Goal: Check status: Check status

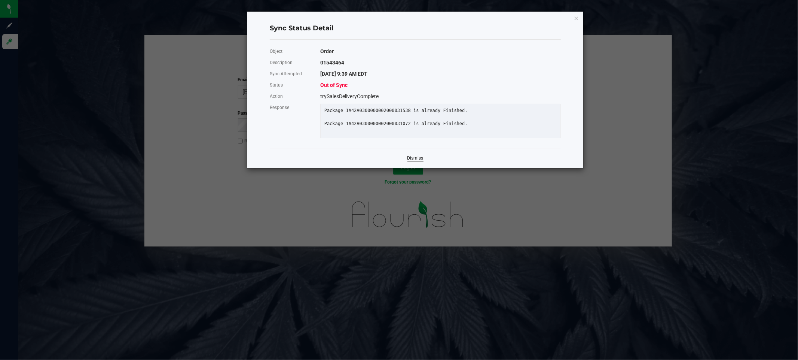
drag, startPoint x: 417, startPoint y: 153, endPoint x: 418, endPoint y: 157, distance: 4.6
click at [417, 155] on div "Dismiss" at bounding box center [415, 158] width 291 height 20
drag, startPoint x: 418, startPoint y: 158, endPoint x: 453, endPoint y: 132, distance: 43.3
click at [418, 158] on link "Dismiss" at bounding box center [416, 158] width 16 height 6
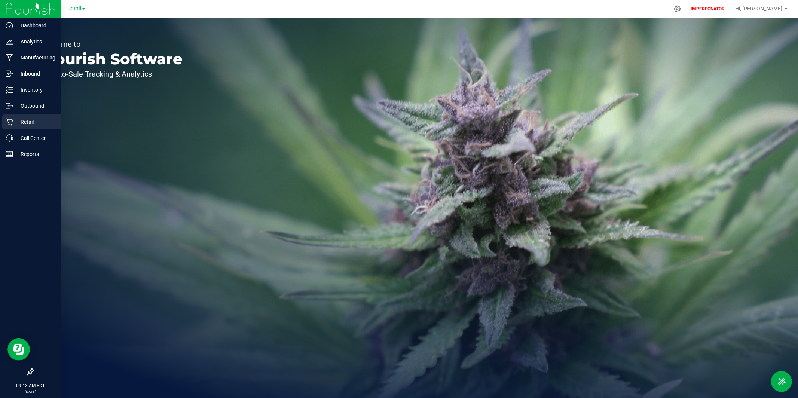
drag, startPoint x: 13, startPoint y: 119, endPoint x: 52, endPoint y: 119, distance: 38.6
click at [13, 119] on p "Retail" at bounding box center [35, 122] width 45 height 9
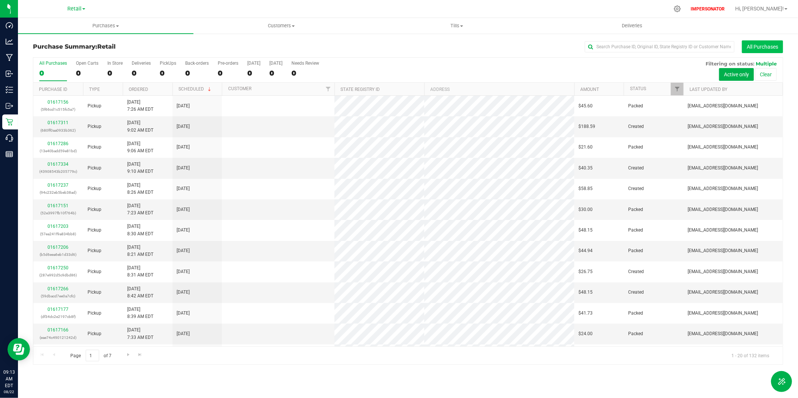
click at [766, 48] on button "All Purchases" at bounding box center [762, 46] width 41 height 13
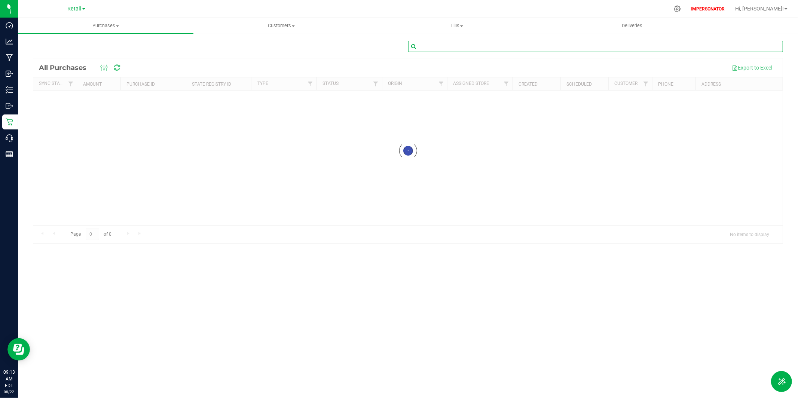
click at [523, 49] on input "text" at bounding box center [595, 46] width 375 height 11
paste input "01513697"
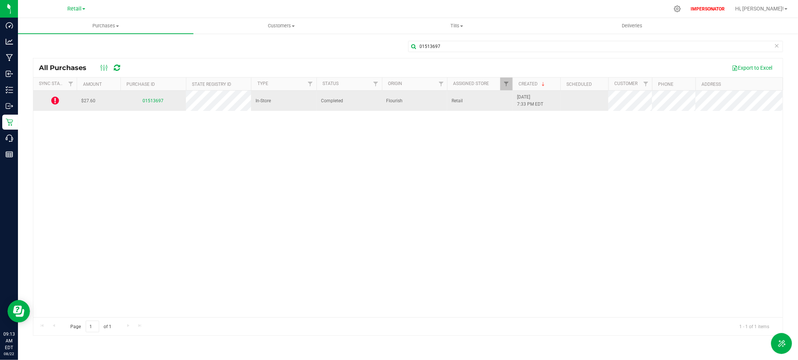
click at [60, 102] on td at bounding box center [54, 101] width 43 height 20
click at [54, 102] on icon at bounding box center [55, 100] width 8 height 9
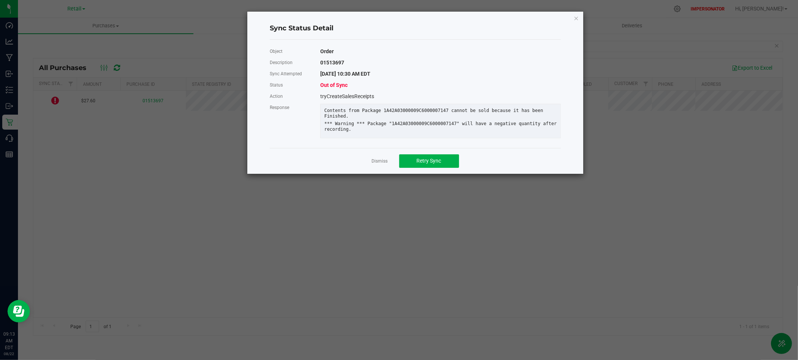
click at [144, 40] on ngb-modal-window "Sync Status Detail Object Order Description 01513697 Sync Attempted 7/13/2025 1…" at bounding box center [402, 180] width 804 height 360
drag, startPoint x: 373, startPoint y: 160, endPoint x: 388, endPoint y: 159, distance: 15.0
click at [373, 160] on link "Dismiss" at bounding box center [380, 161] width 16 height 6
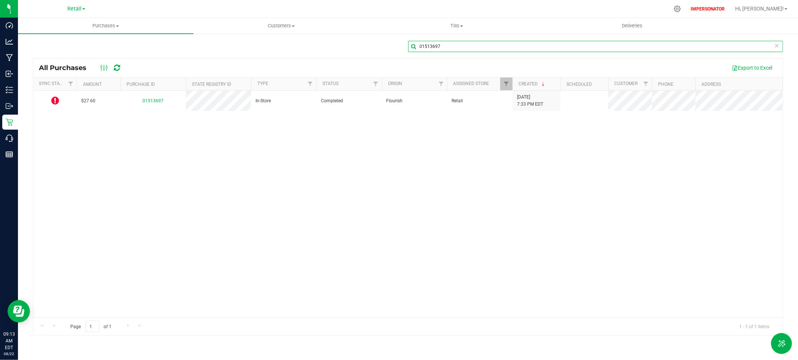
click at [435, 46] on input "01513697" at bounding box center [595, 46] width 375 height 11
paste input "2611"
type input "01526117"
